Goal: Information Seeking & Learning: Learn about a topic

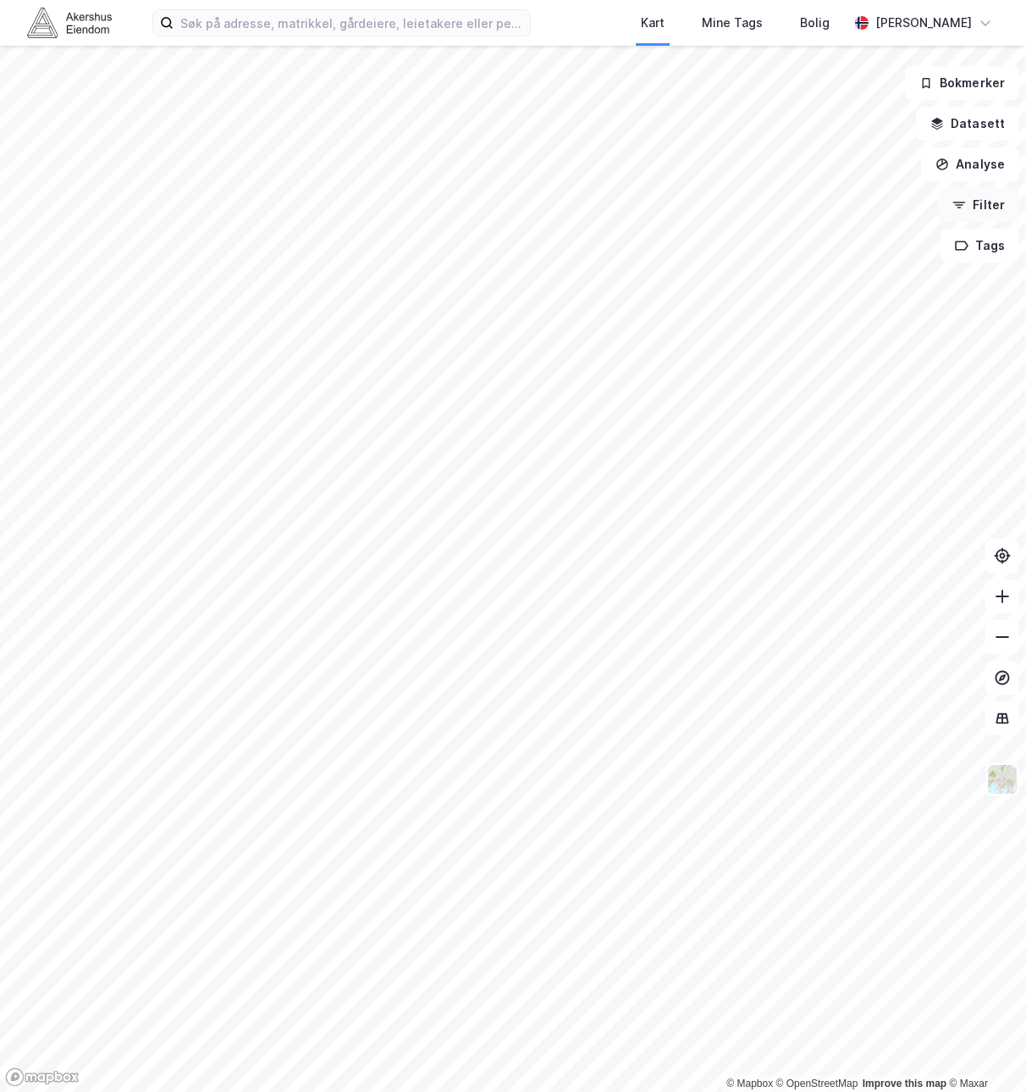
click at [992, 197] on button "Filter" at bounding box center [978, 205] width 81 height 34
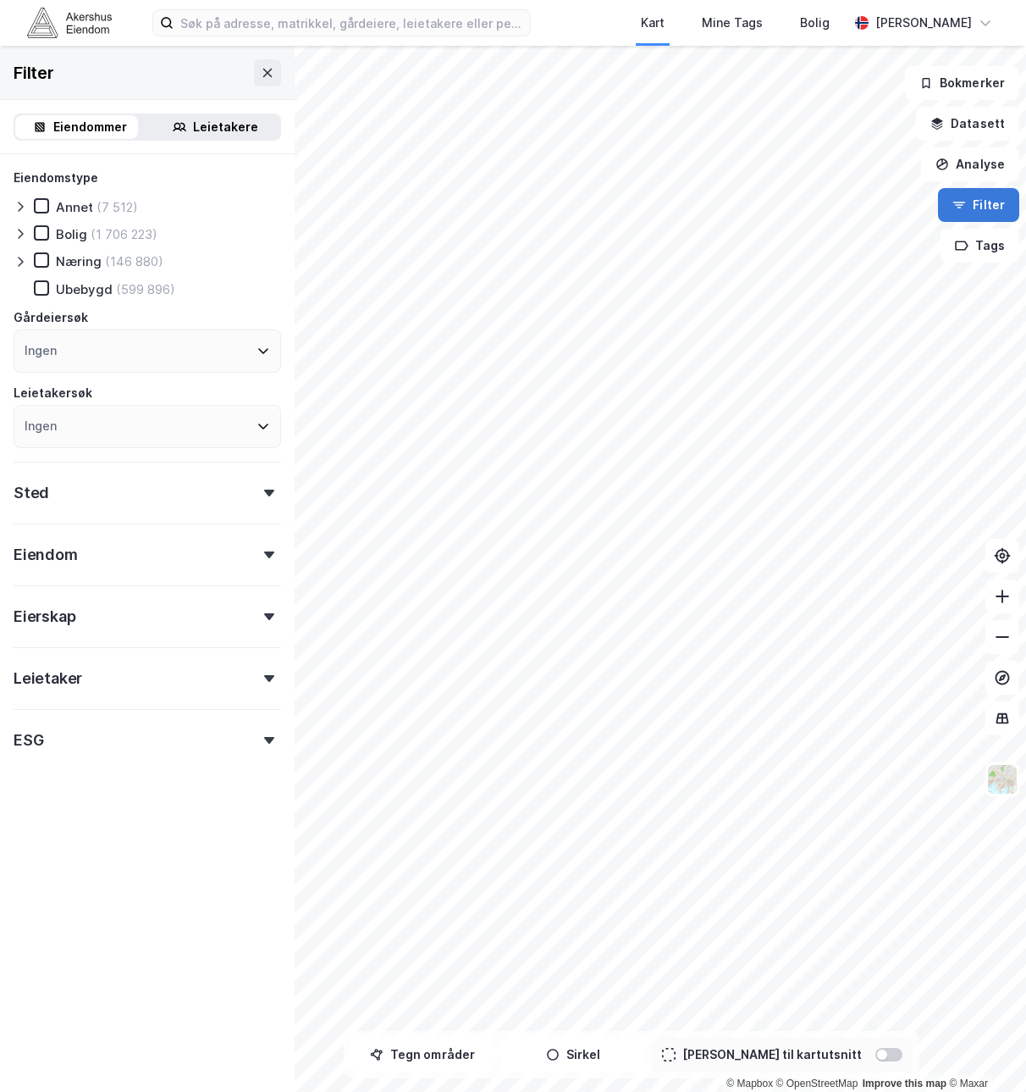
click at [992, 197] on button "Filter" at bounding box center [978, 205] width 81 height 34
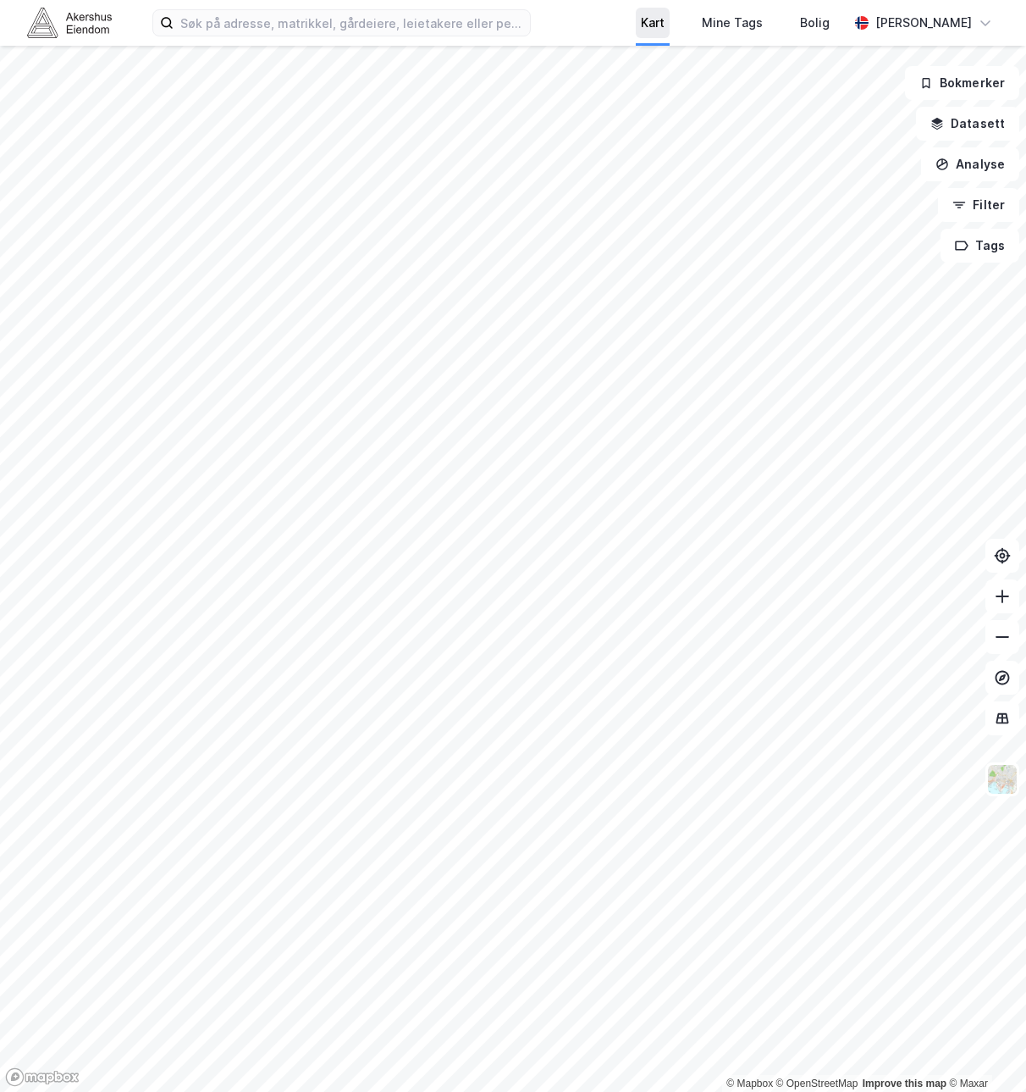
click at [641, 26] on div "Kart" at bounding box center [653, 23] width 24 height 20
click at [641, 25] on div "Kart" at bounding box center [653, 23] width 24 height 20
click at [1003, 779] on img at bounding box center [1003, 779] width 32 height 32
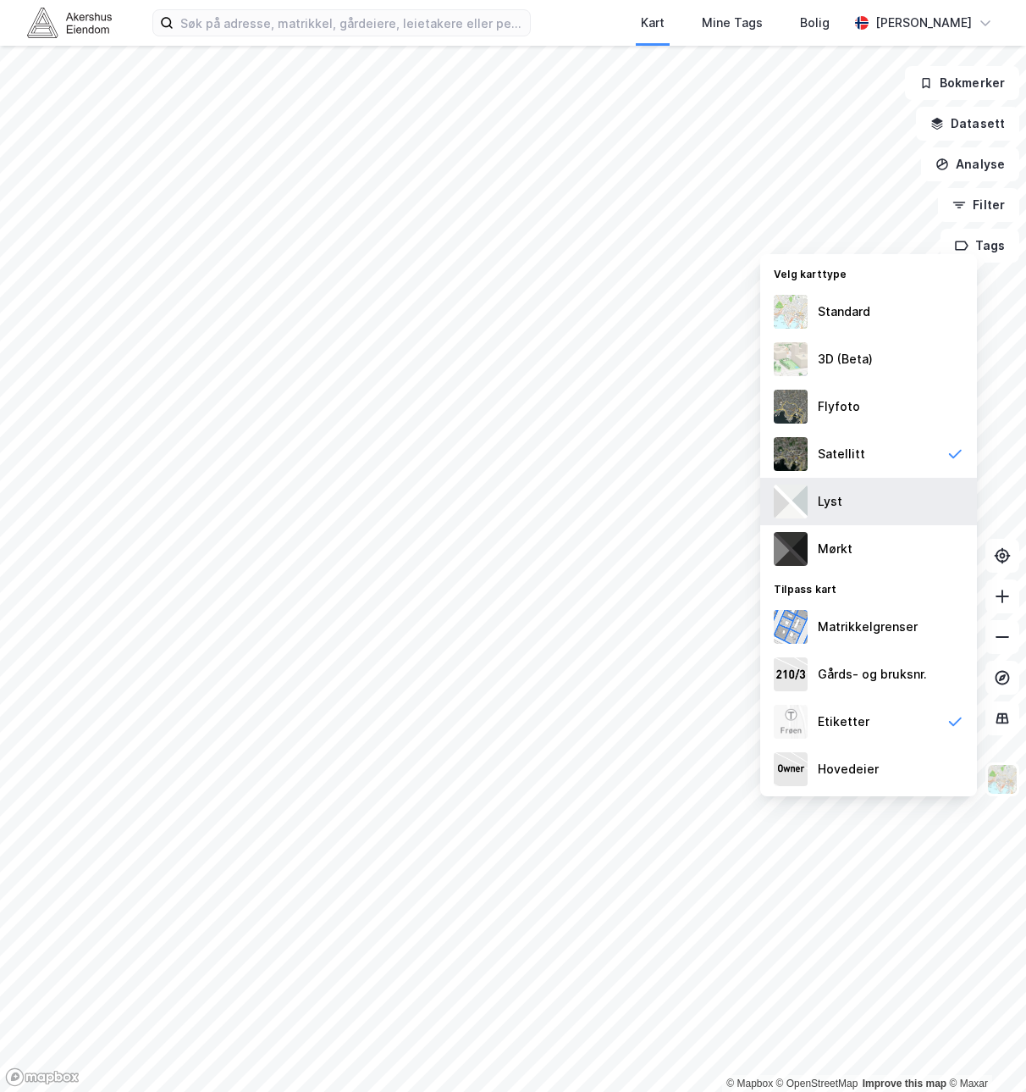
click at [873, 500] on div "Lyst" at bounding box center [868, 501] width 217 height 47
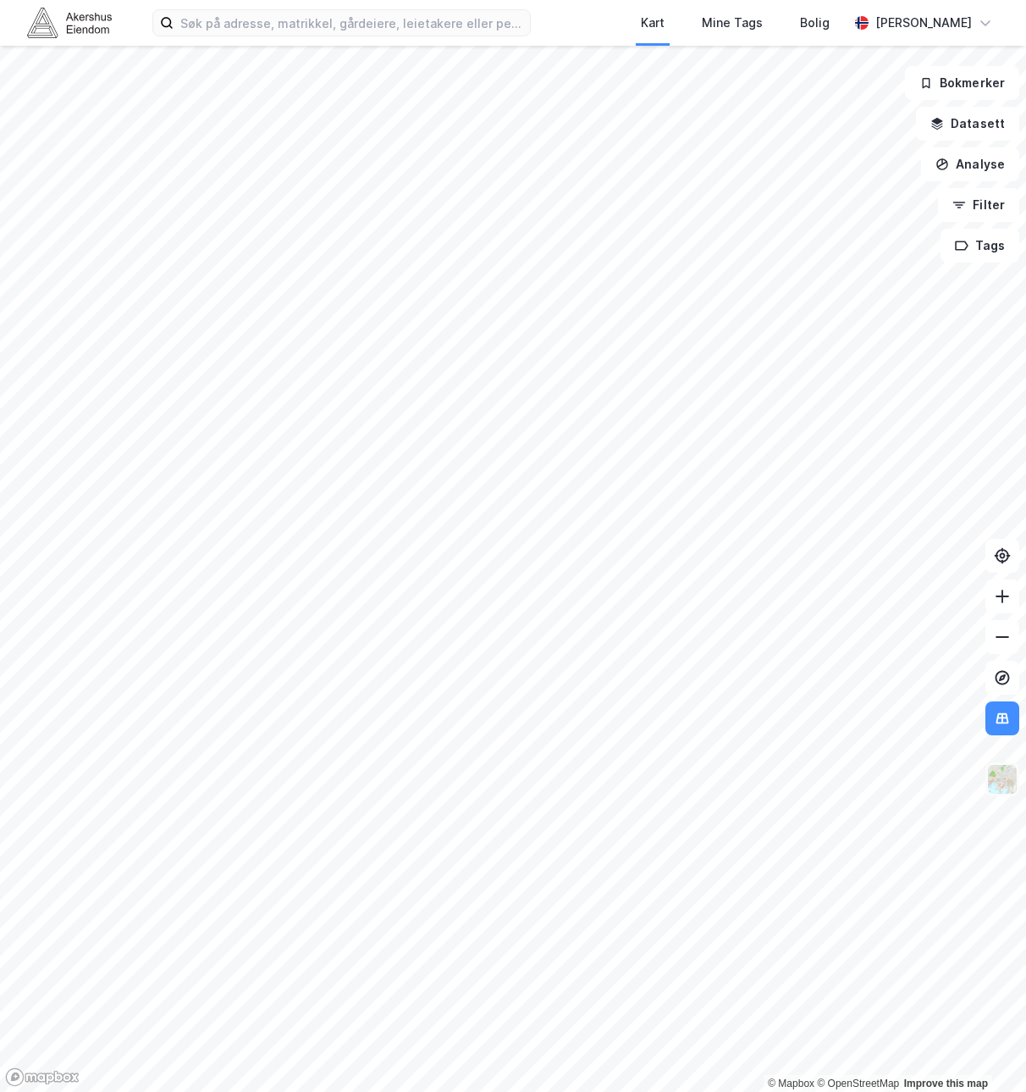
click at [997, 785] on img at bounding box center [1003, 779] width 32 height 32
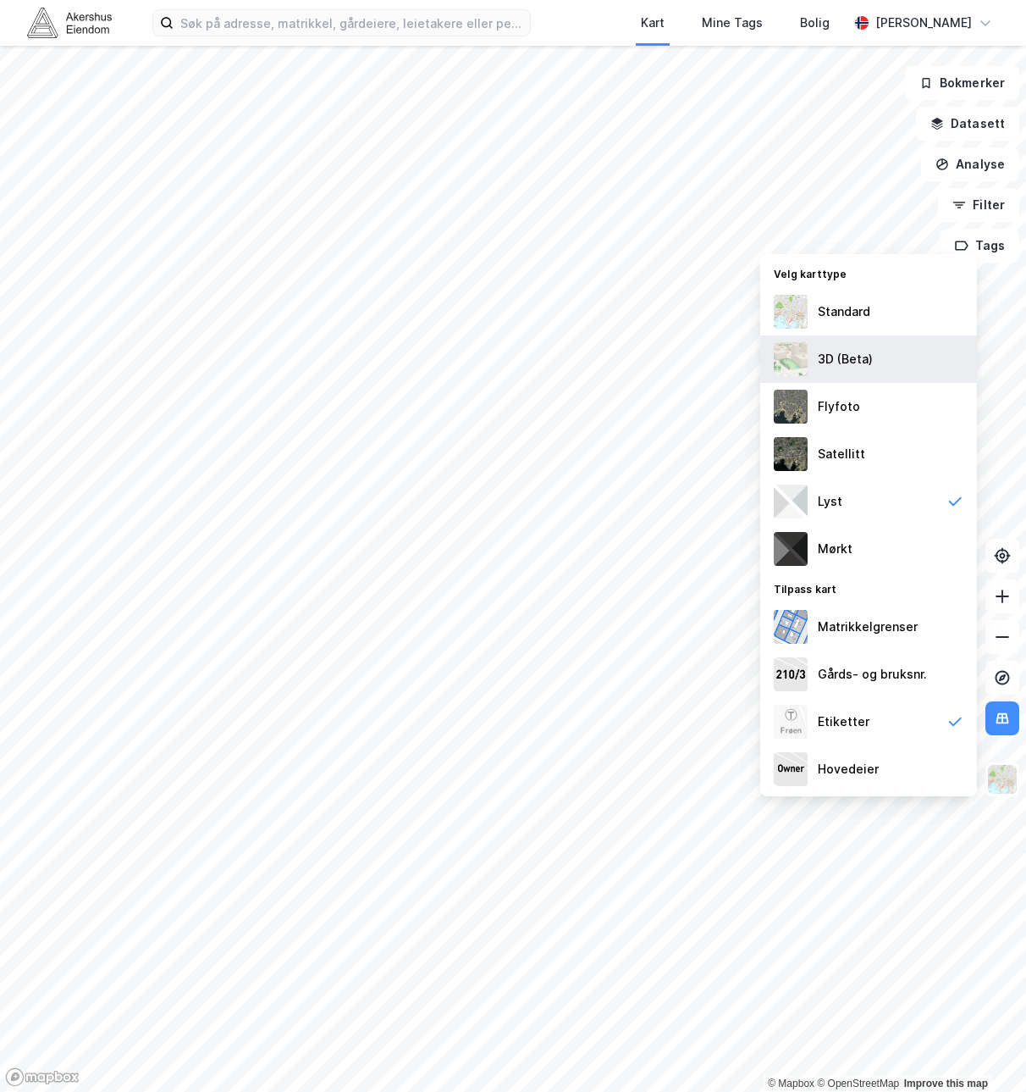
click at [855, 355] on div "3D (Beta)" at bounding box center [845, 359] width 55 height 20
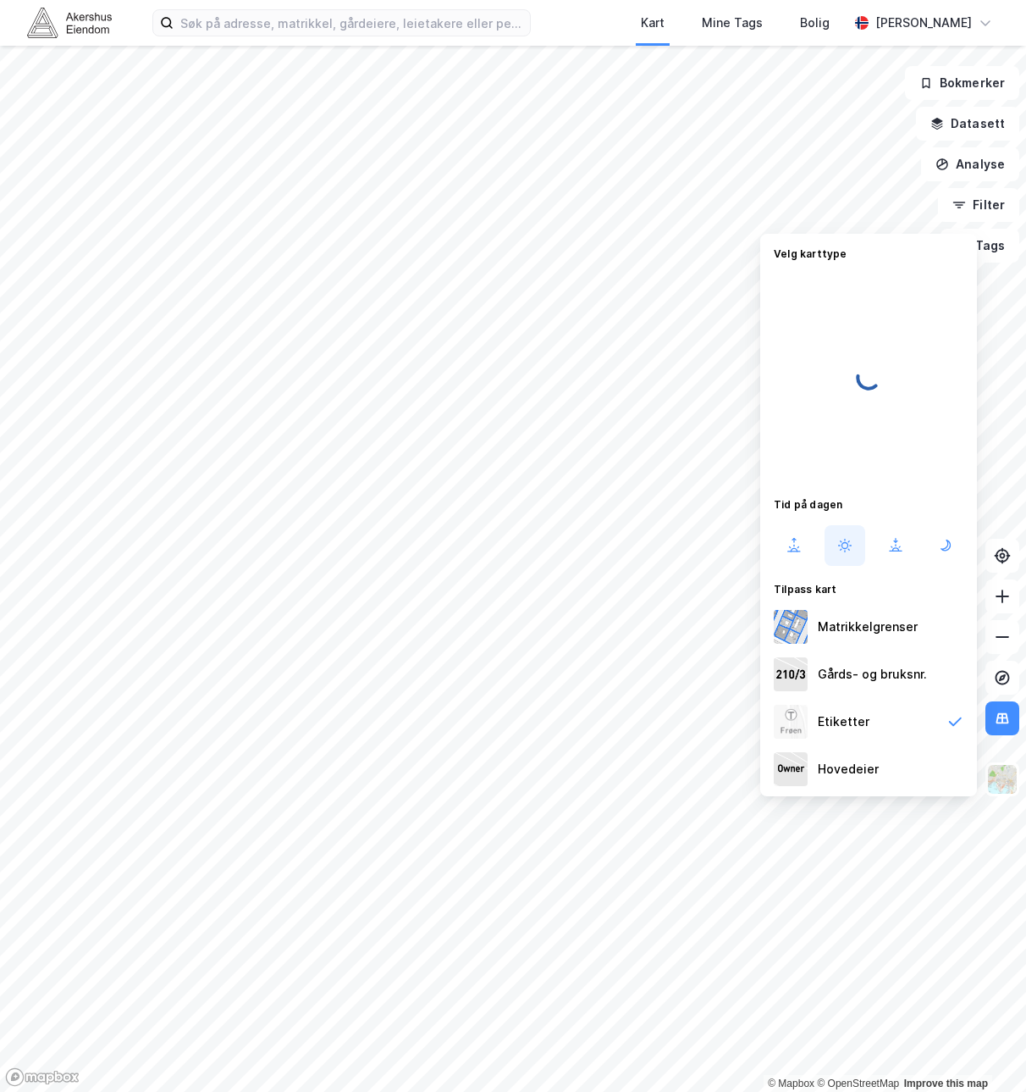
click at [683, 391] on div at bounding box center [513, 546] width 1026 height 1092
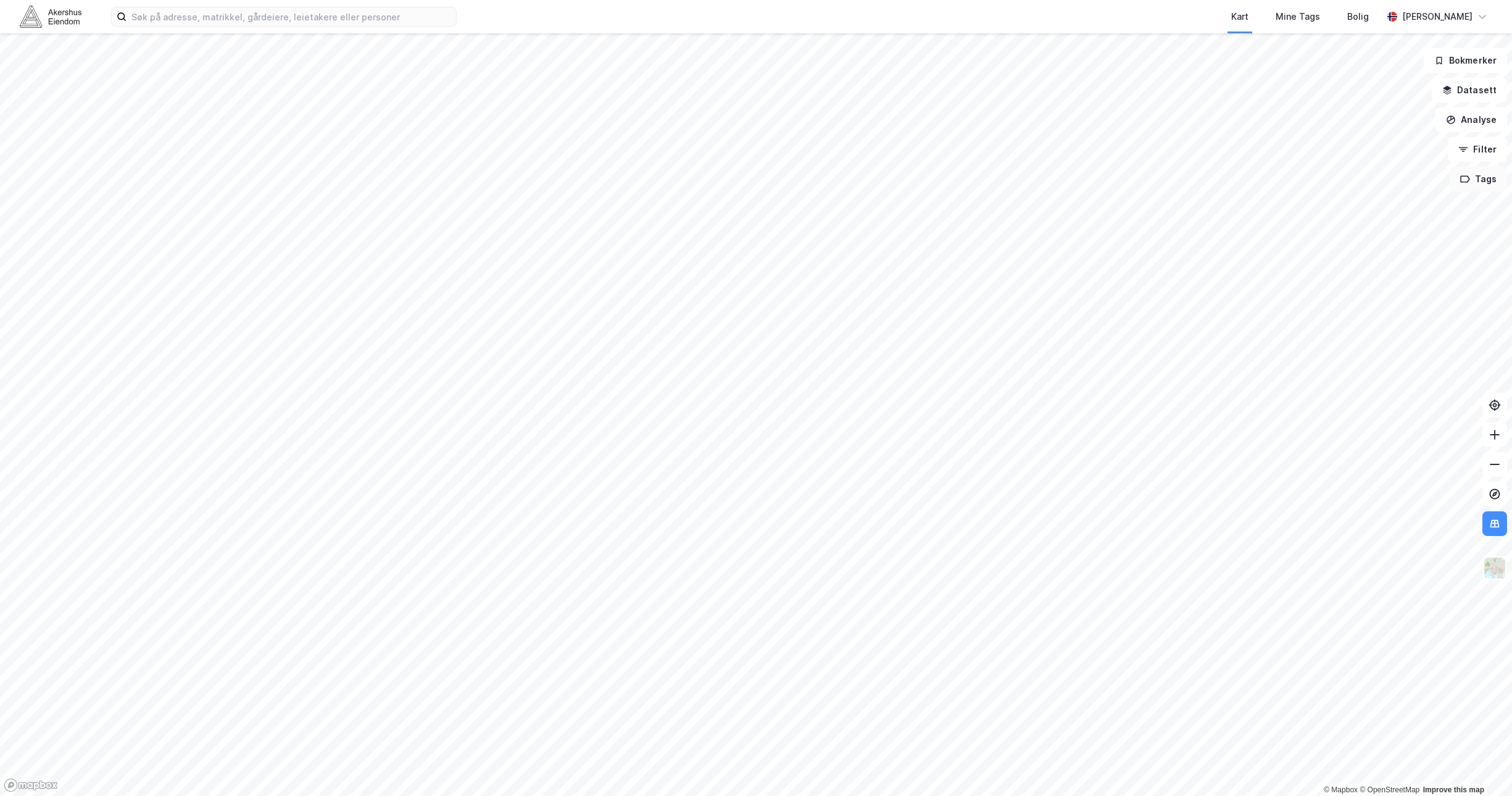
click at [747, 179] on button "Tags" at bounding box center [1478, 179] width 58 height 25
click at [747, 61] on button "Bokmerker" at bounding box center [1465, 61] width 83 height 25
click at [747, 146] on button "Filter" at bounding box center [1477, 149] width 59 height 25
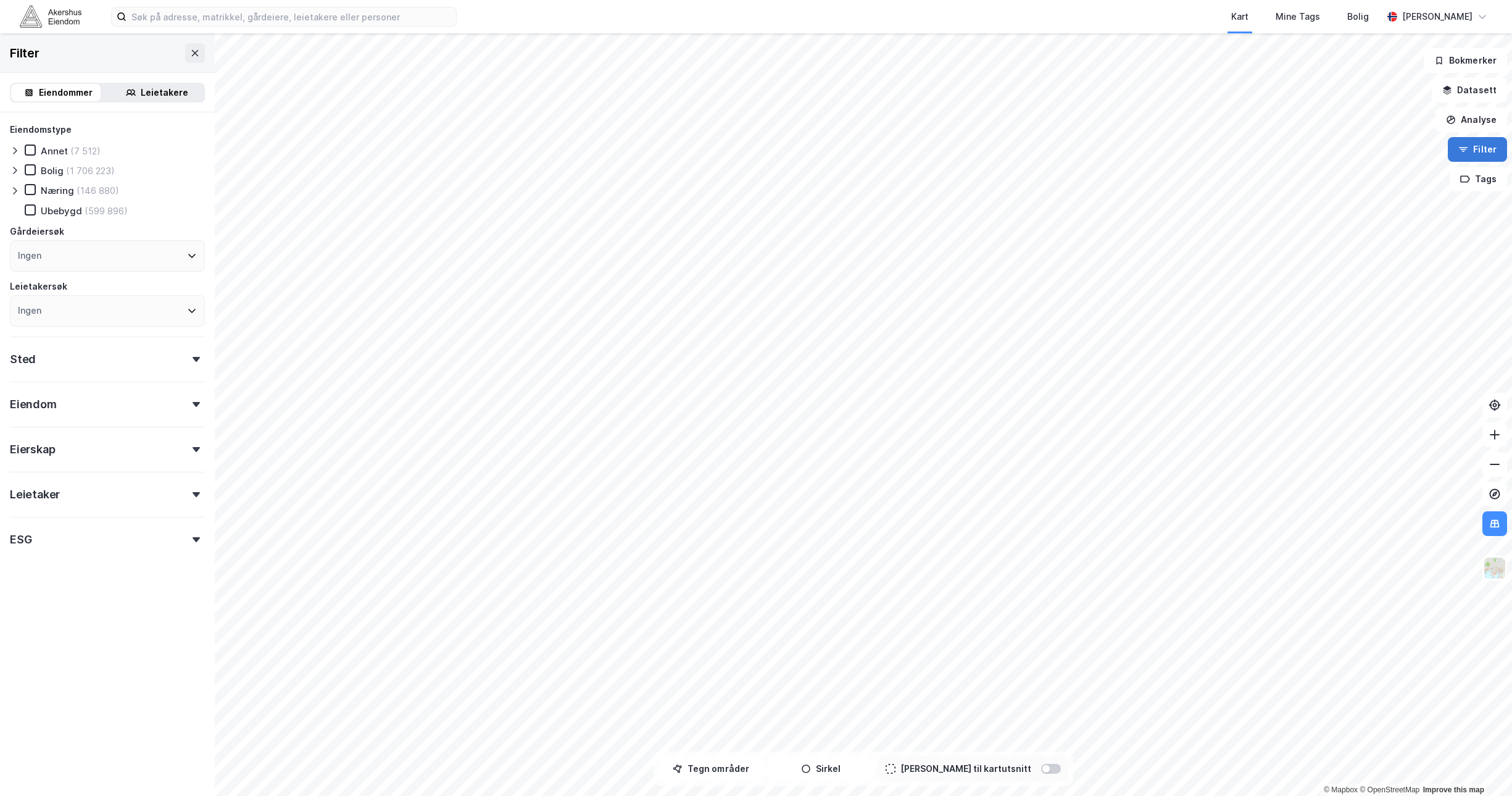
click at [747, 146] on button "Filter" at bounding box center [1477, 149] width 59 height 25
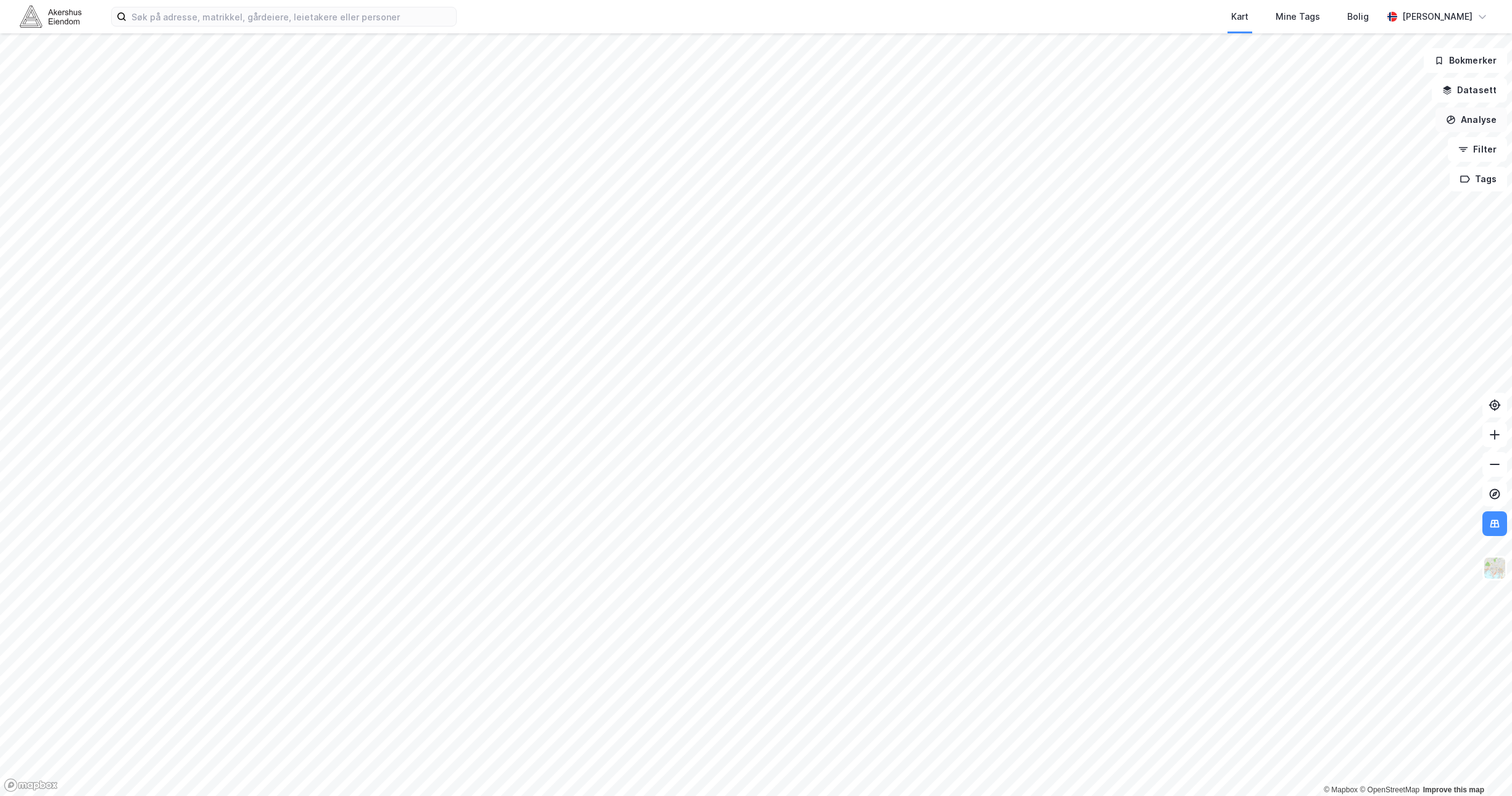
click at [747, 122] on button "Analyse" at bounding box center [1471, 120] width 71 height 25
click at [747, 91] on button "Datasett" at bounding box center [1469, 90] width 75 height 25
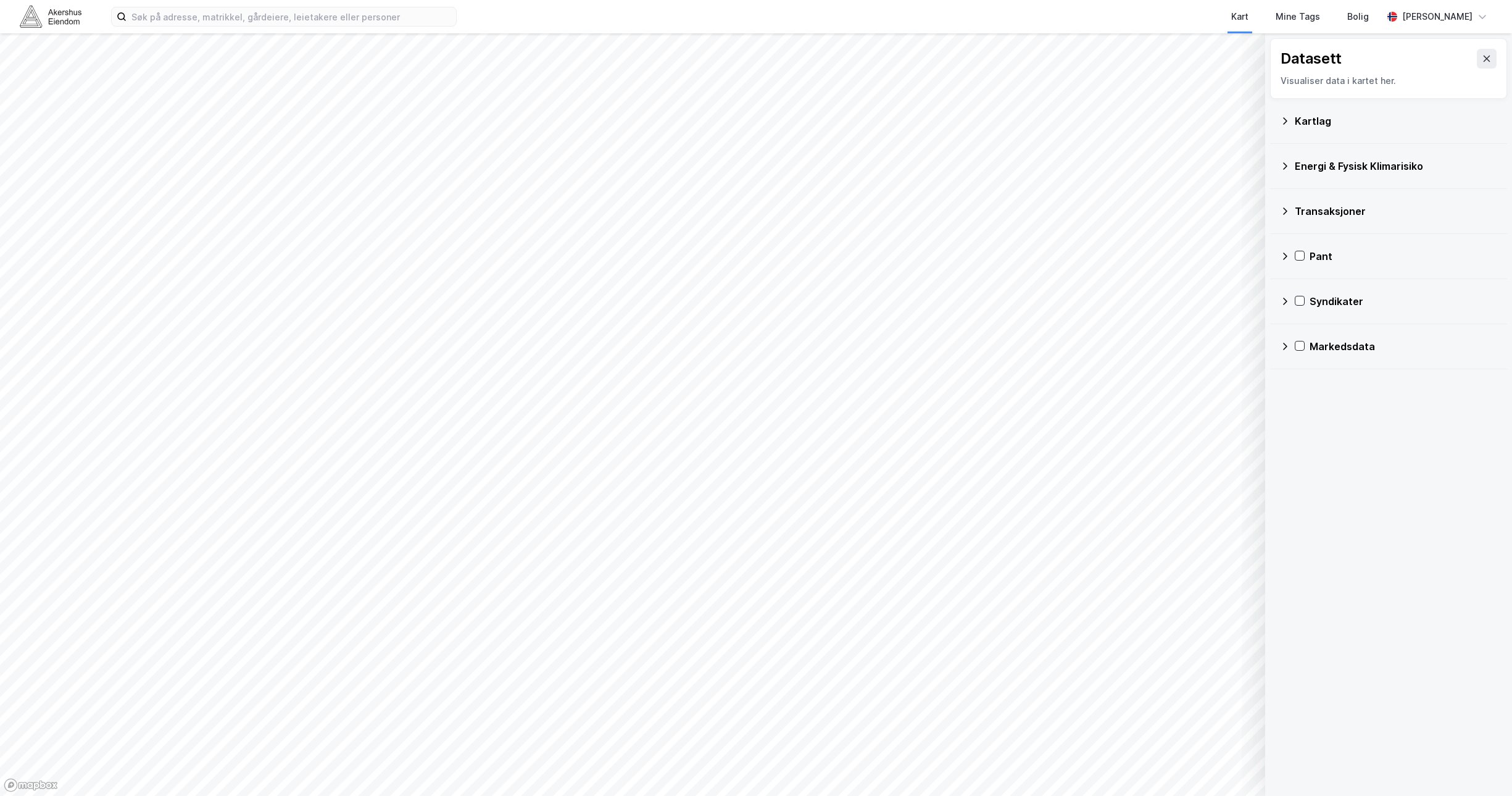
click at [747, 122] on div "Kartlag" at bounding box center [1396, 121] width 203 height 15
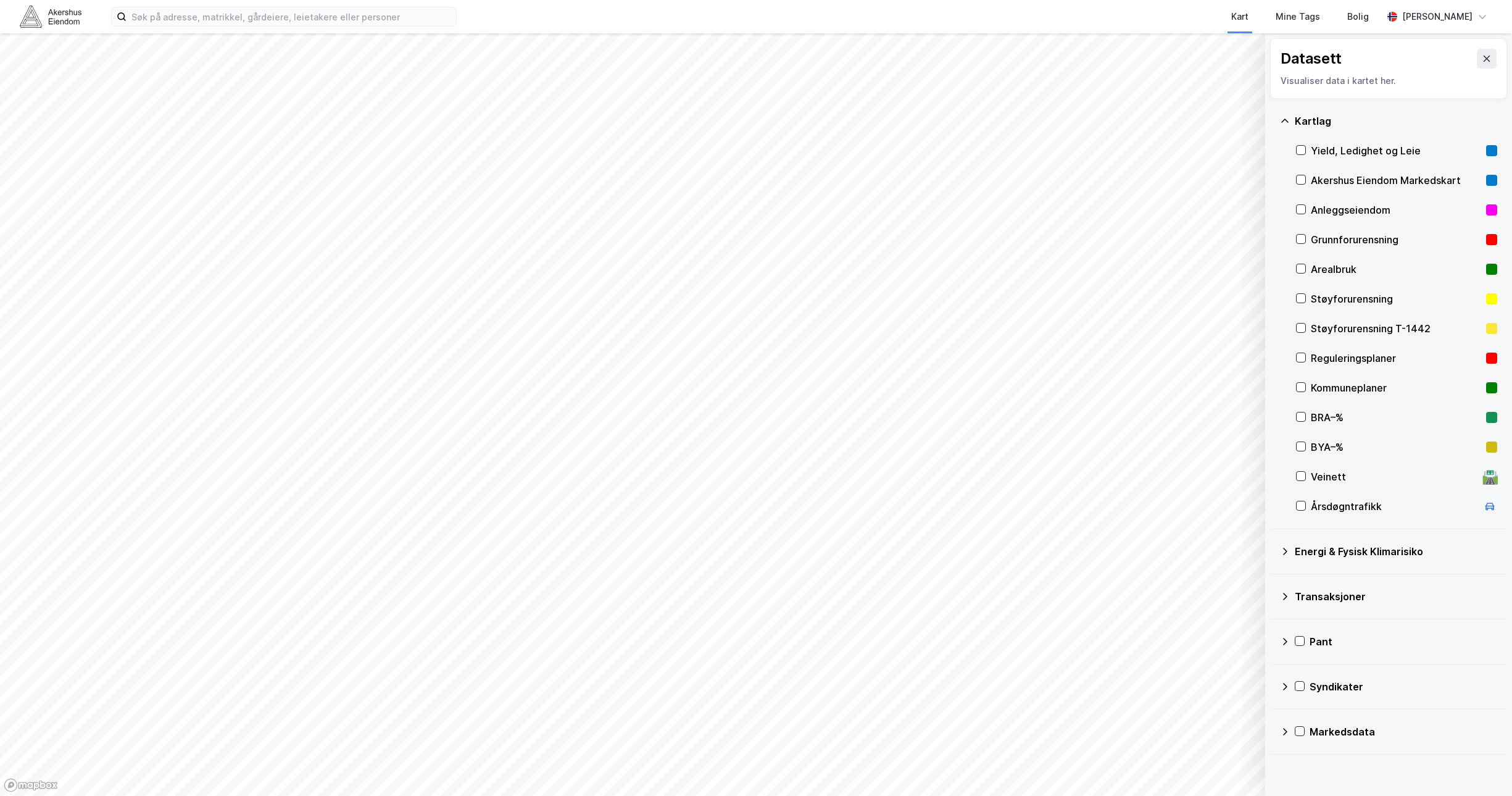
click at [747, 122] on div "Kartlag" at bounding box center [1396, 121] width 203 height 15
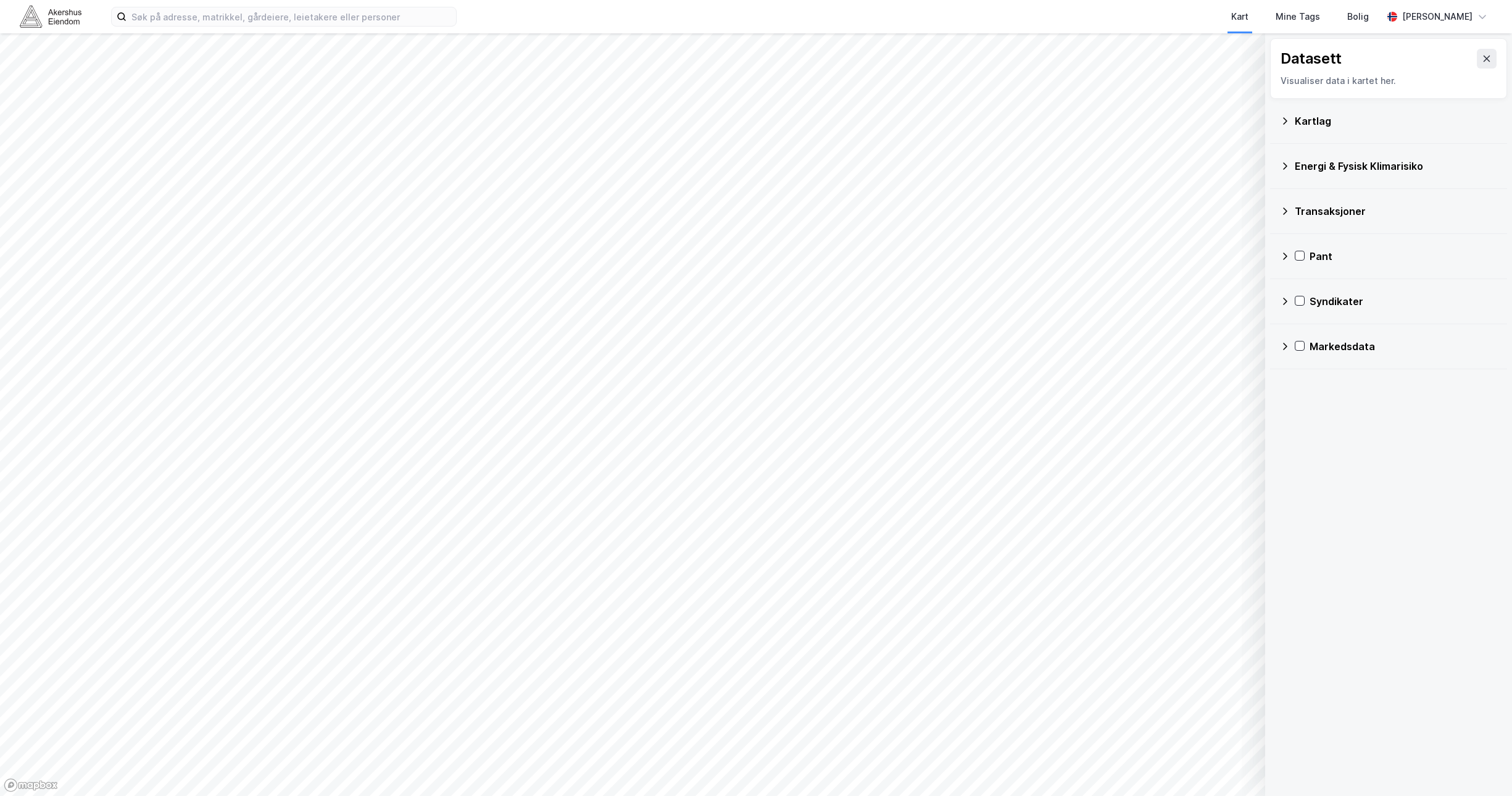
click at [747, 55] on div "Datasett Visualiser data i kartet her." at bounding box center [1388, 69] width 237 height 61
click at [747, 55] on icon at bounding box center [1486, 59] width 10 height 10
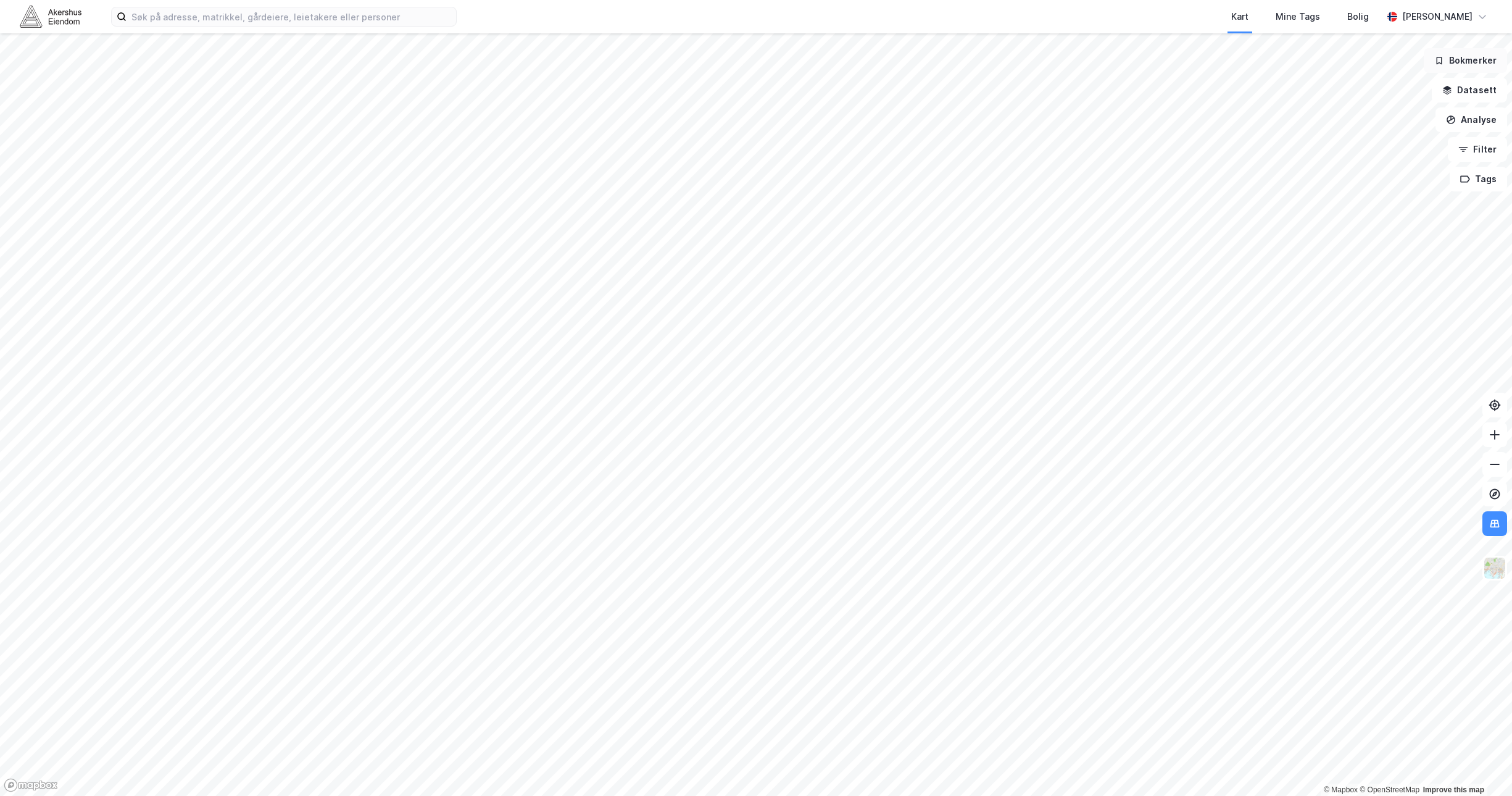
click at [747, 63] on button "Bokmerker" at bounding box center [1465, 61] width 83 height 25
click at [747, 21] on div "Kart" at bounding box center [1239, 17] width 17 height 15
click at [747, 14] on div "Kart" at bounding box center [1239, 17] width 17 height 15
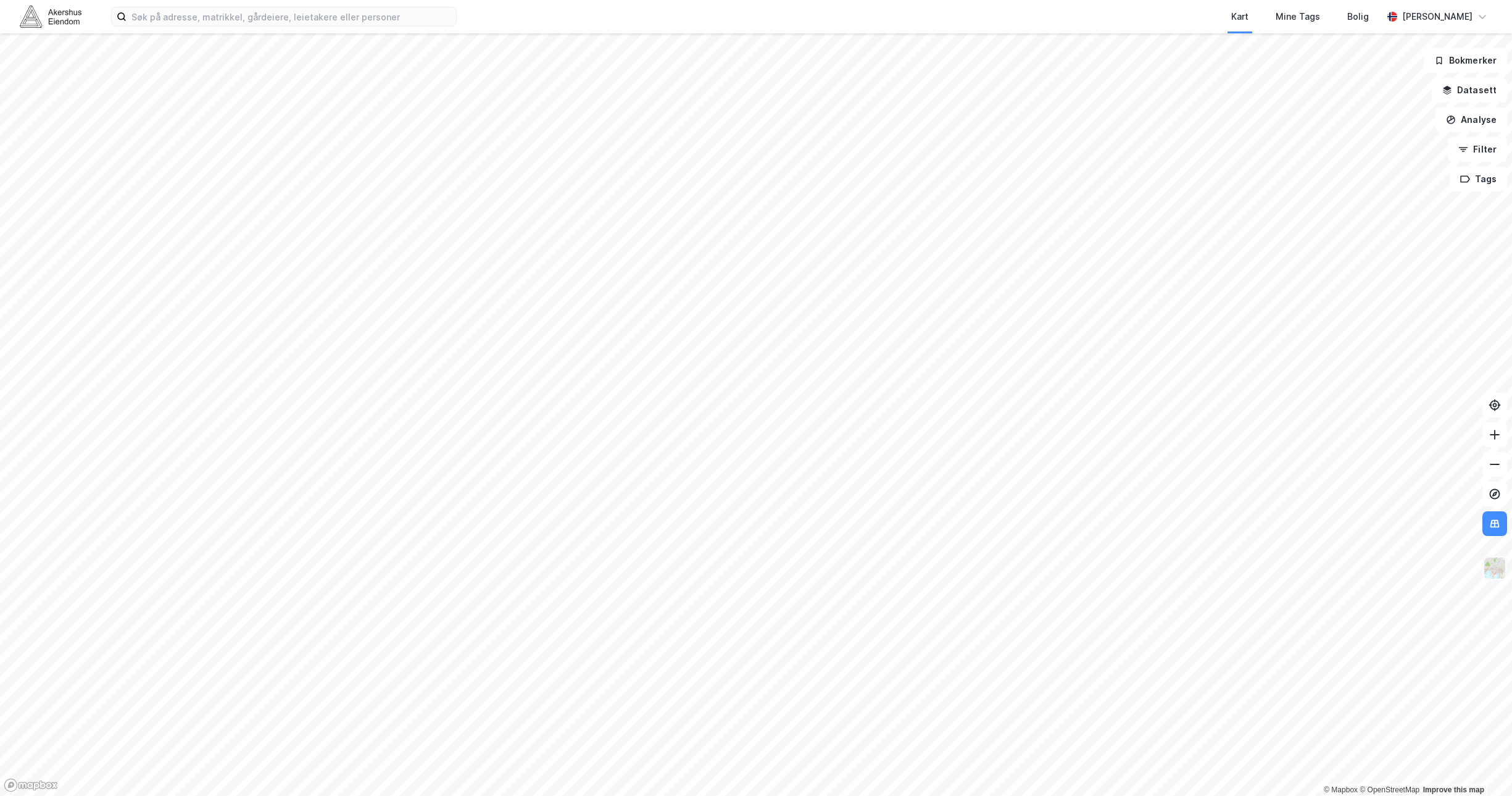
click at [747, 576] on img at bounding box center [1495, 568] width 23 height 23
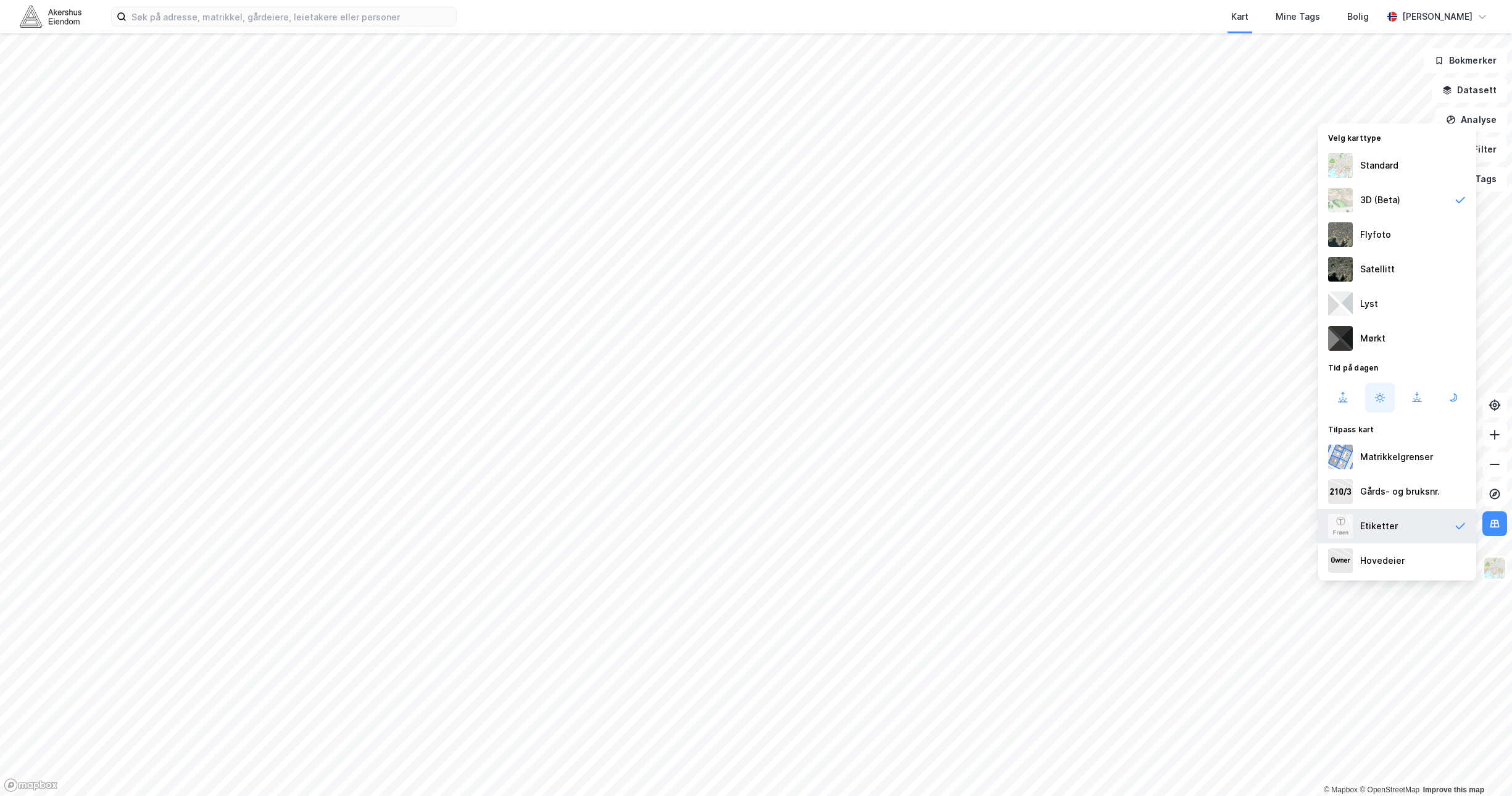
click at [747, 526] on div "Etiketter" at bounding box center [1397, 526] width 158 height 34
